Goal: Check status: Check status

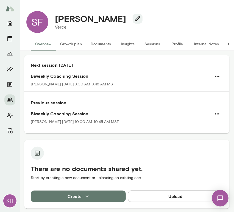
click at [151, 44] on button "Sessions" at bounding box center [152, 43] width 25 height 13
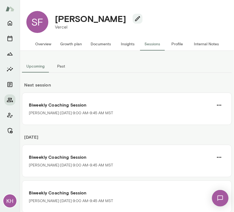
click at [61, 64] on button "Past" at bounding box center [61, 66] width 25 height 13
